Goal: Book appointment/travel/reservation

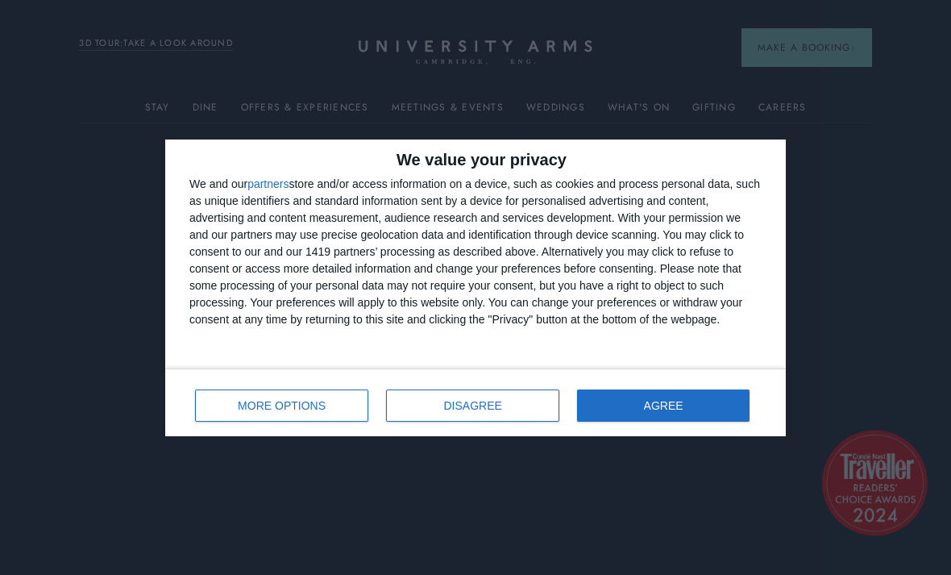
click at [675, 407] on span "AGREE" at bounding box center [663, 405] width 39 height 11
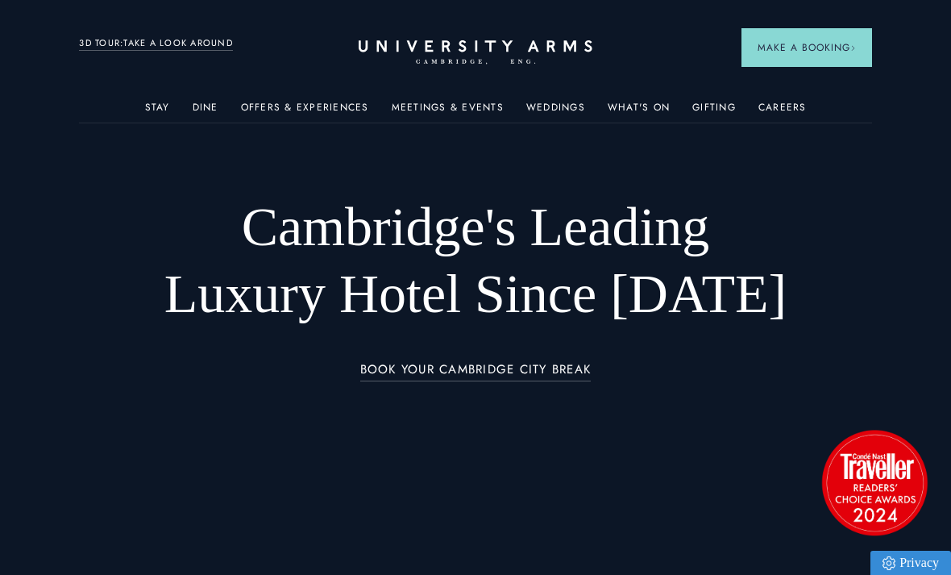
click at [770, 299] on link "Afternoon Tea" at bounding box center [762, 295] width 177 height 42
click at [813, 52] on span "Make a Booking" at bounding box center [807, 47] width 98 height 15
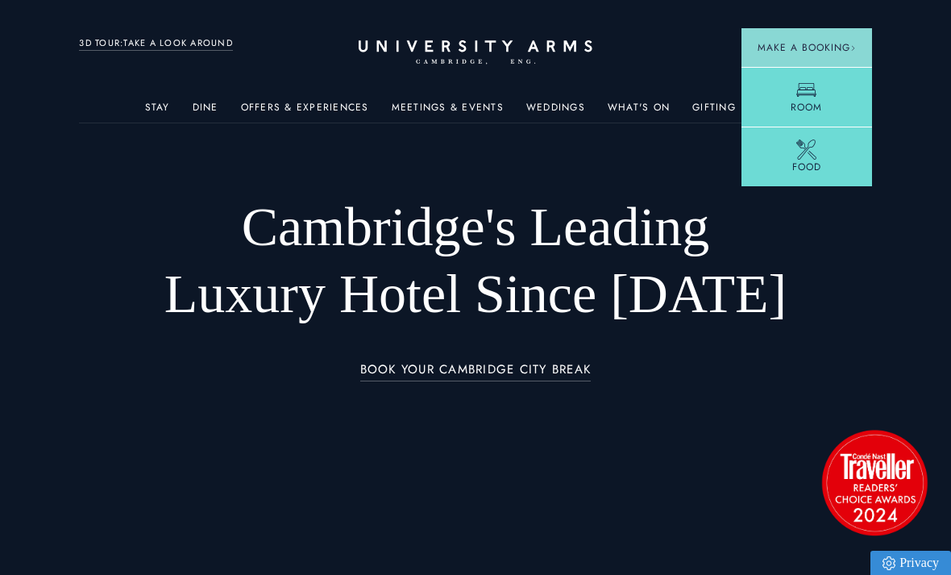
click at [808, 158] on div at bounding box center [806, 149] width 20 height 20
